Goal: Task Accomplishment & Management: Manage account settings

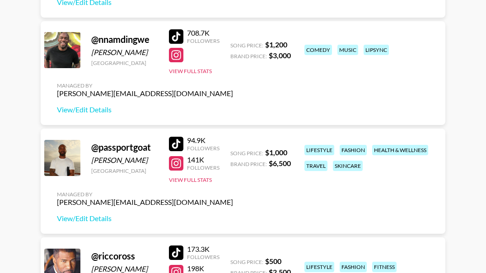
scroll to position [542, 0]
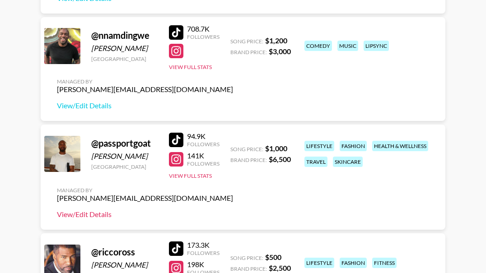
click at [79, 214] on link "View/Edit Details" at bounding box center [145, 214] width 176 height 9
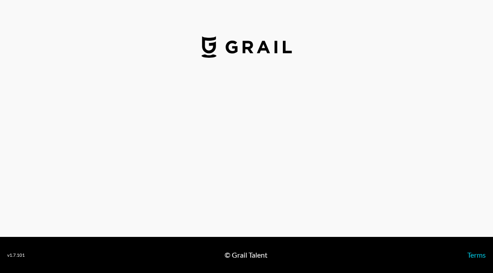
select select "USD"
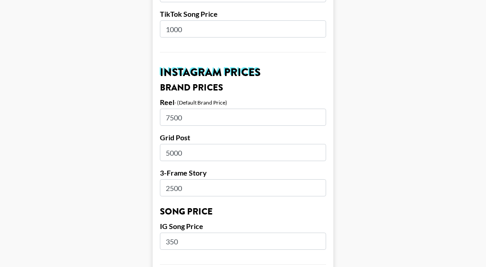
scroll to position [407, 0]
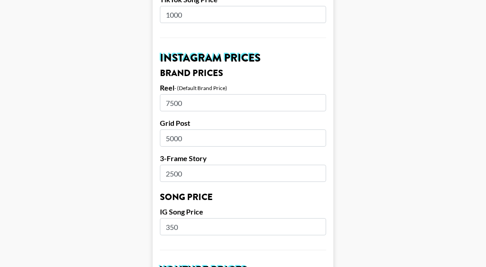
click at [217, 94] on input "7500" at bounding box center [243, 102] width 166 height 17
click at [205, 167] on input "2500" at bounding box center [243, 172] width 166 height 17
